Goal: Information Seeking & Learning: Find specific fact

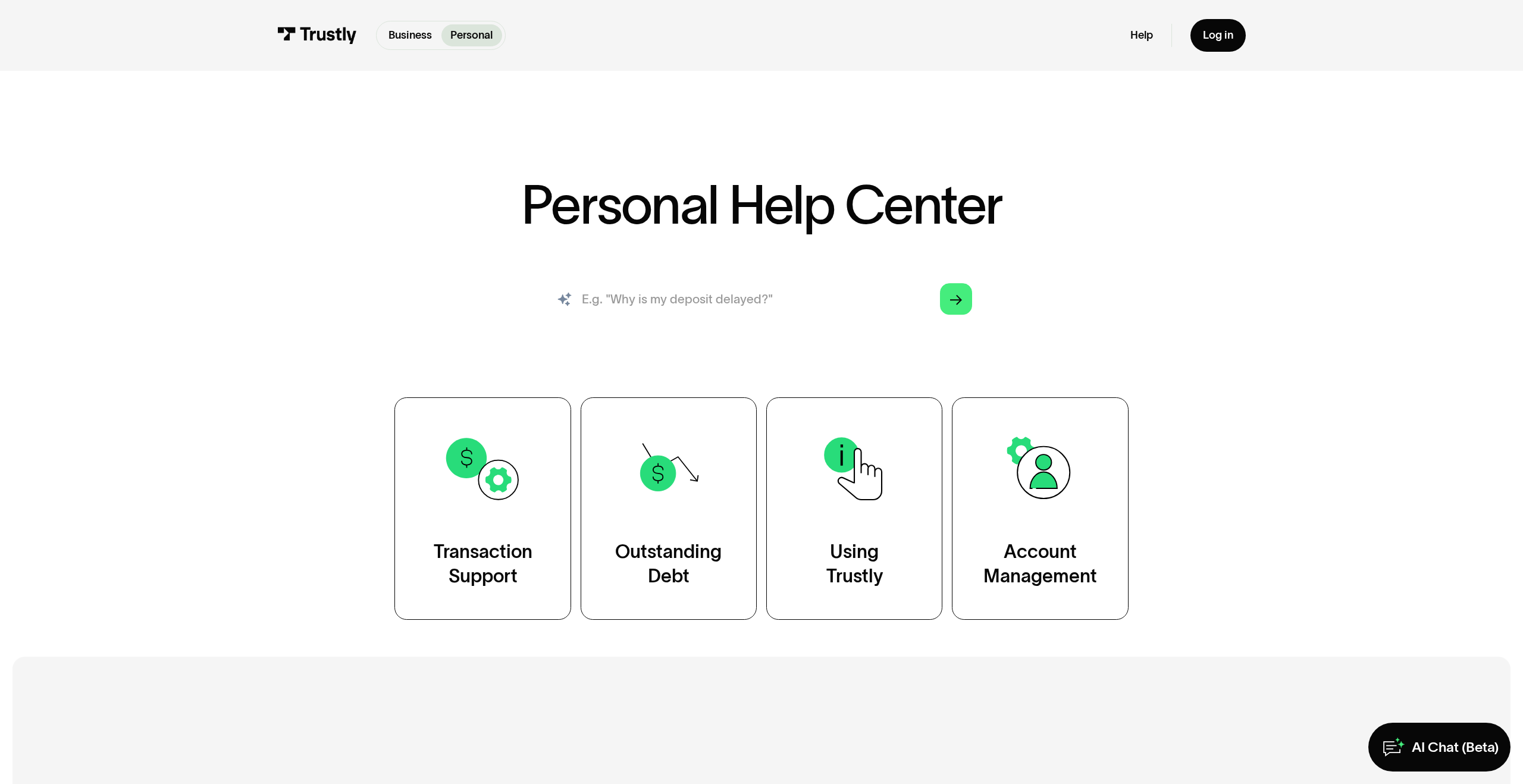
click at [702, 289] on input "search" at bounding box center [761, 298] width 446 height 50
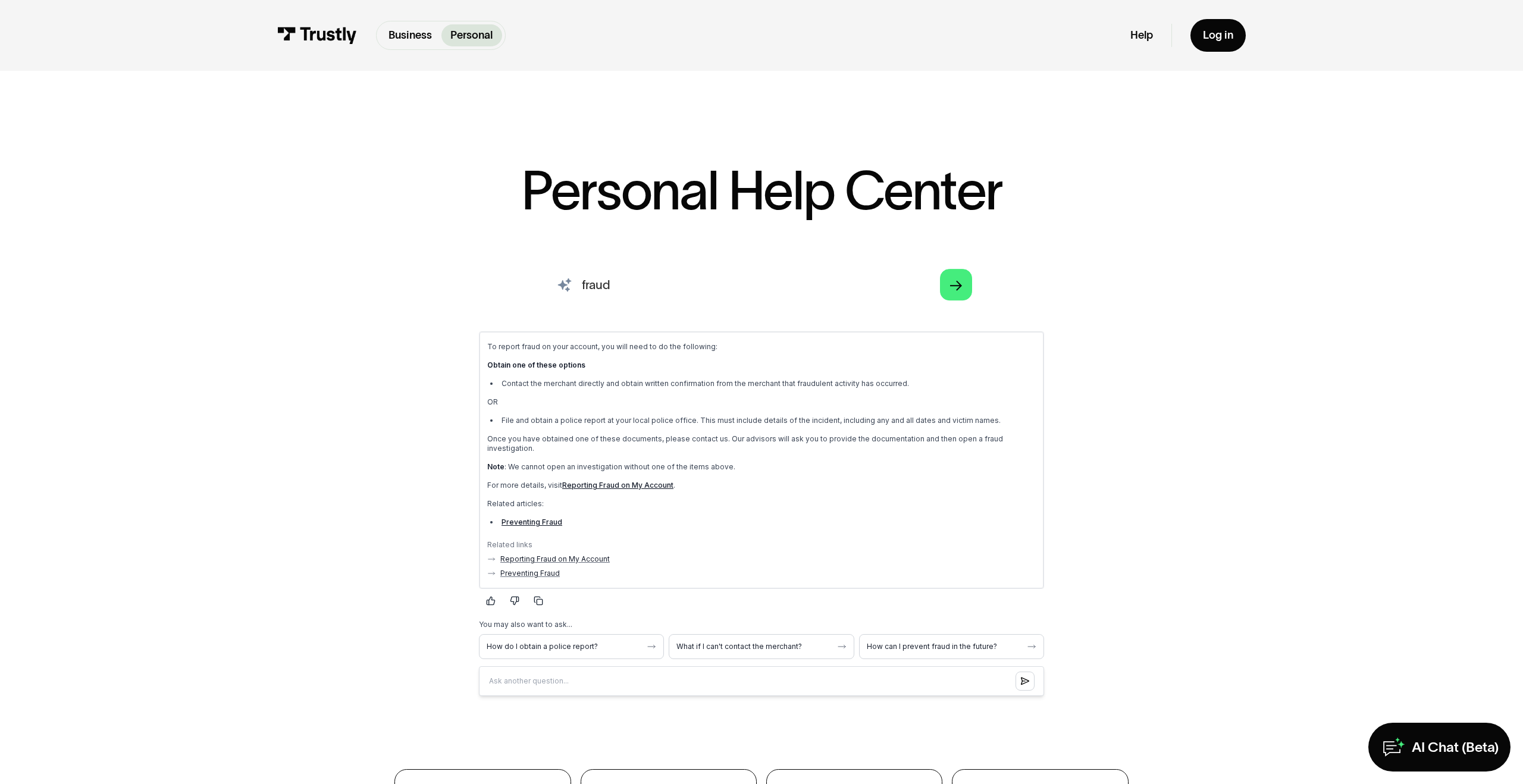
scroll to position [19, 0]
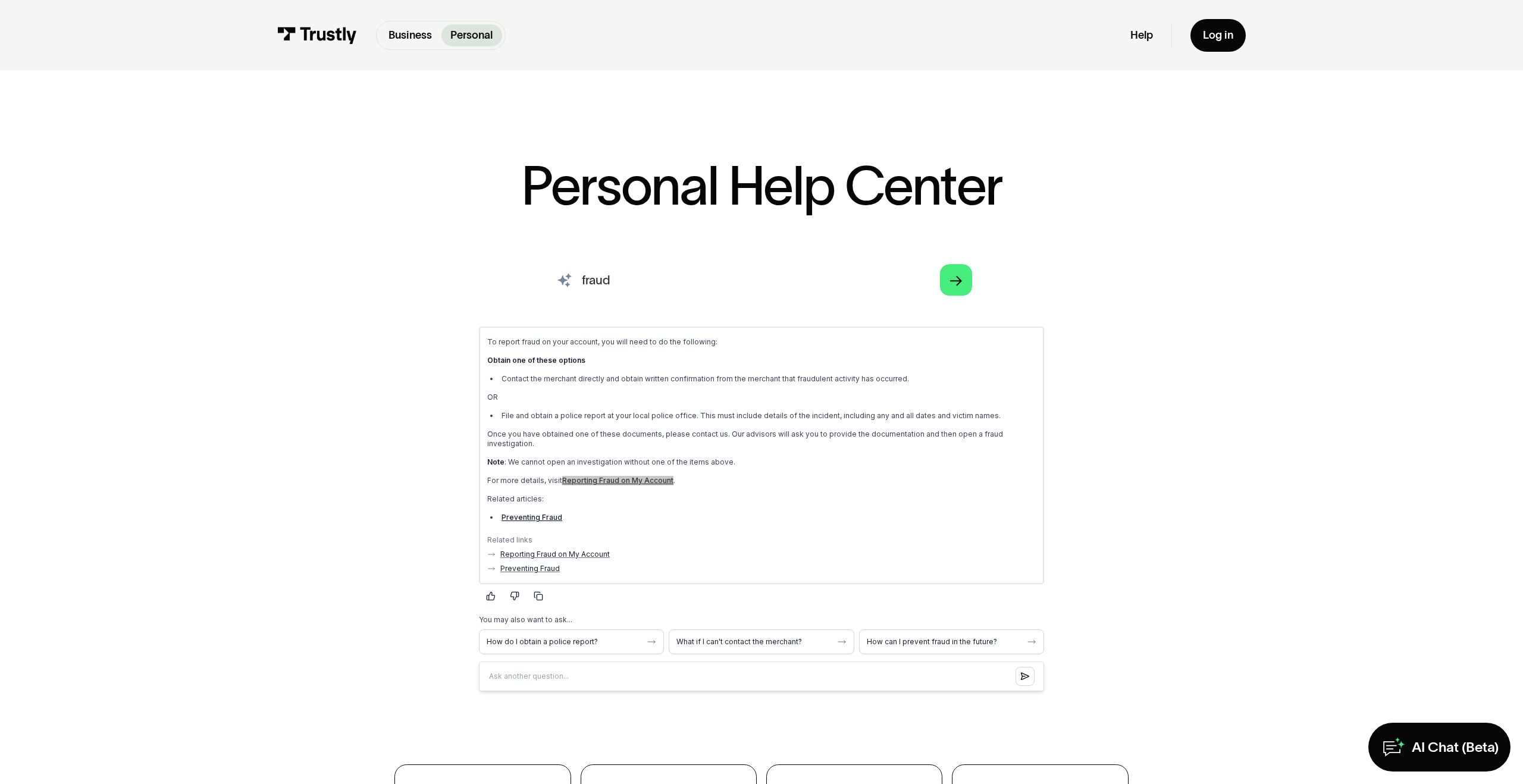
click at [614, 284] on input "fraud" at bounding box center [761, 280] width 446 height 50
click at [625, 282] on input "fraud" at bounding box center [761, 280] width 446 height 50
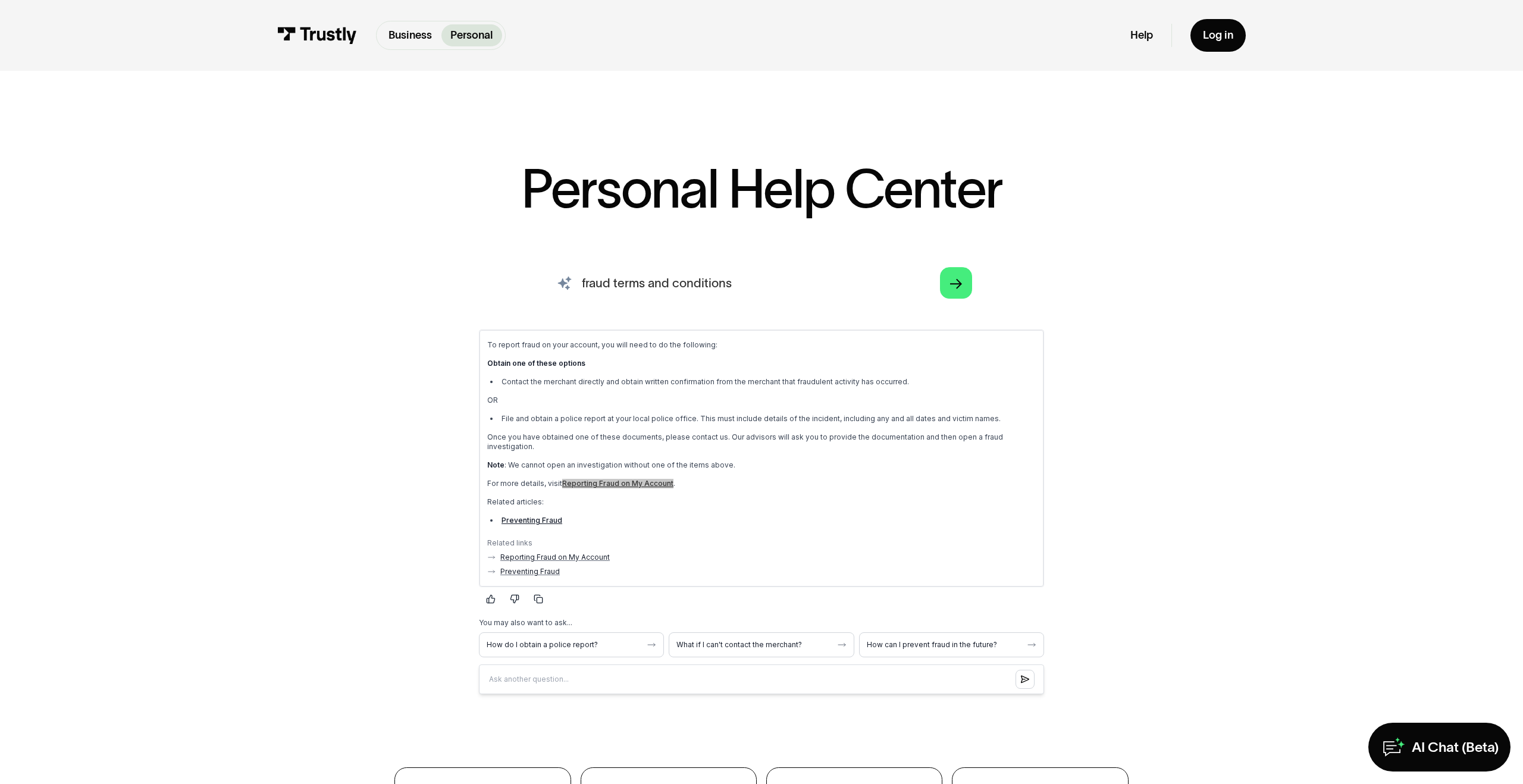
type input "fraud terms and conditions"
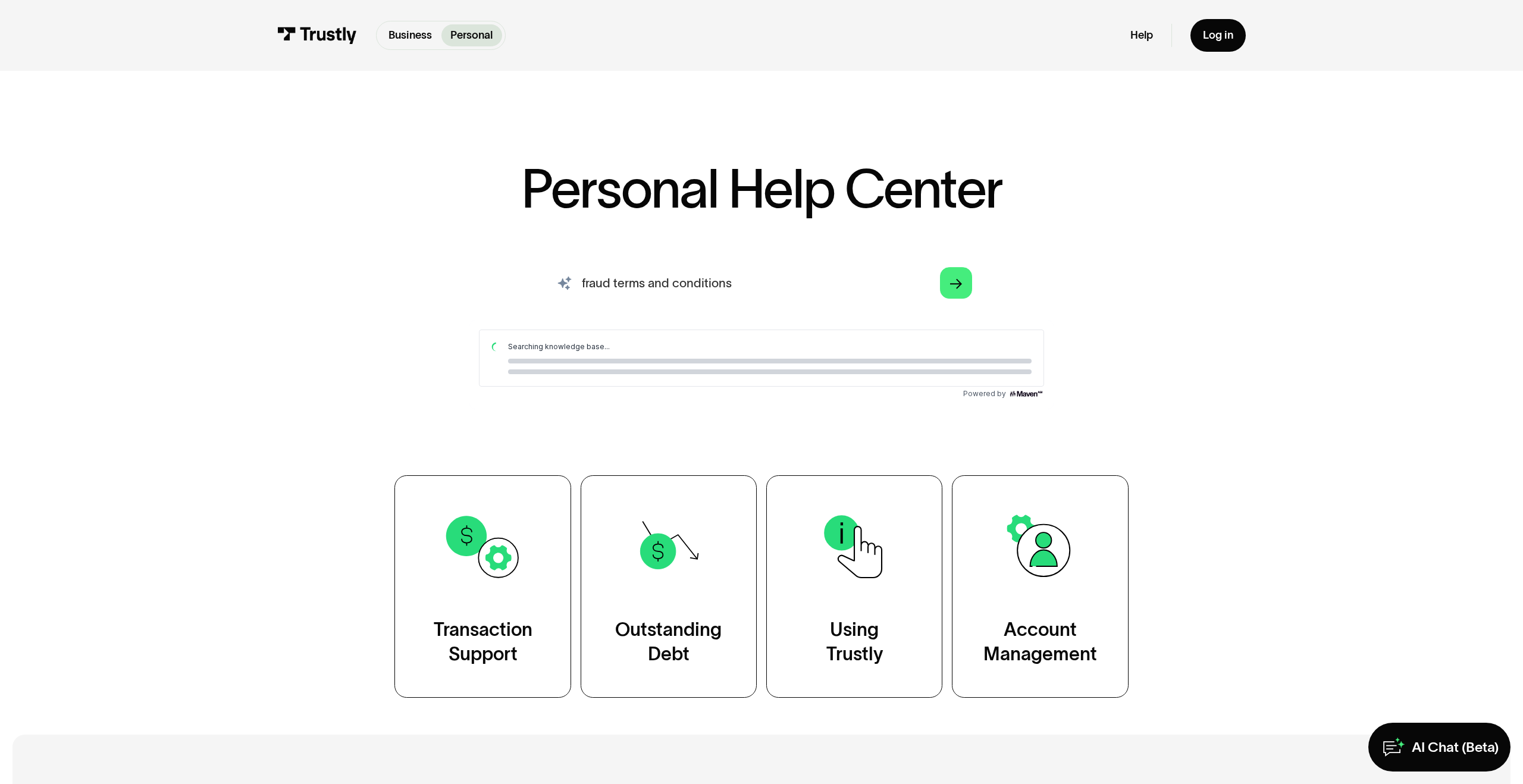
scroll to position [0, 0]
